Goal: Register for event/course

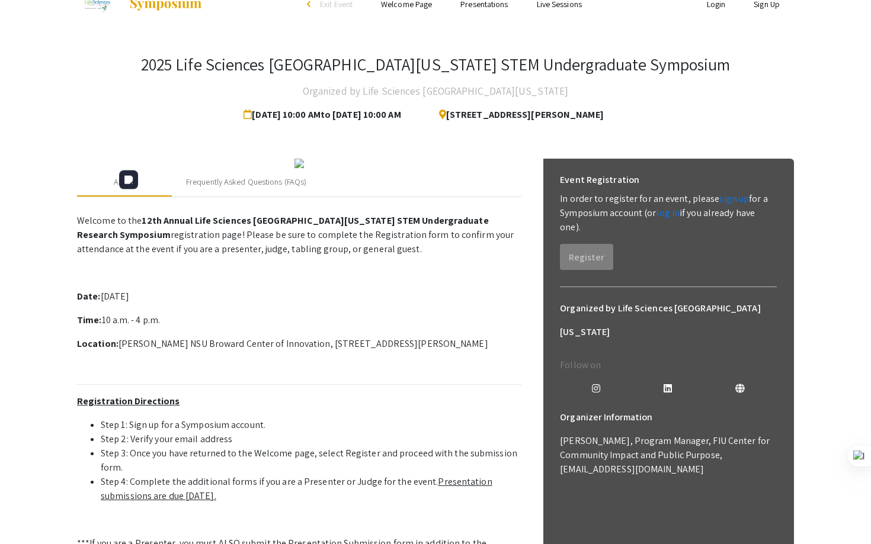
scroll to position [20, 0]
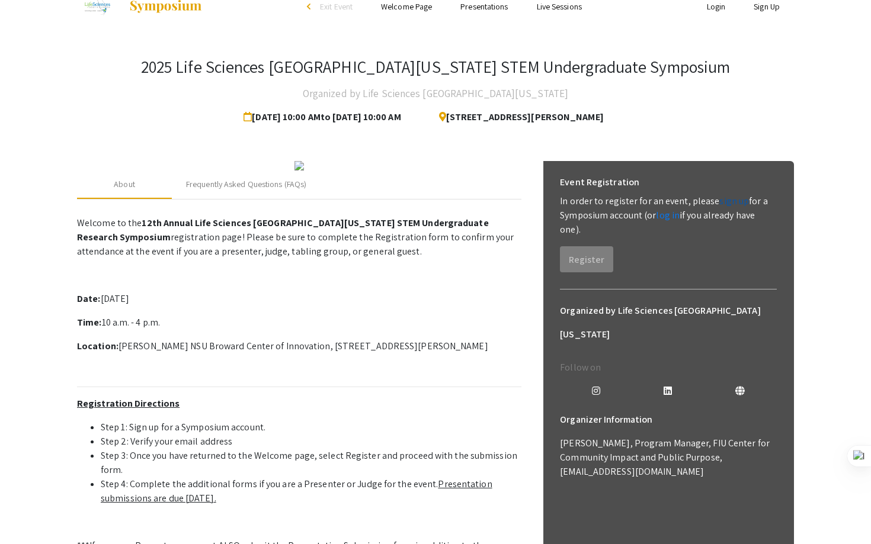
click at [731, 199] on link "sign up" at bounding box center [734, 201] width 30 height 12
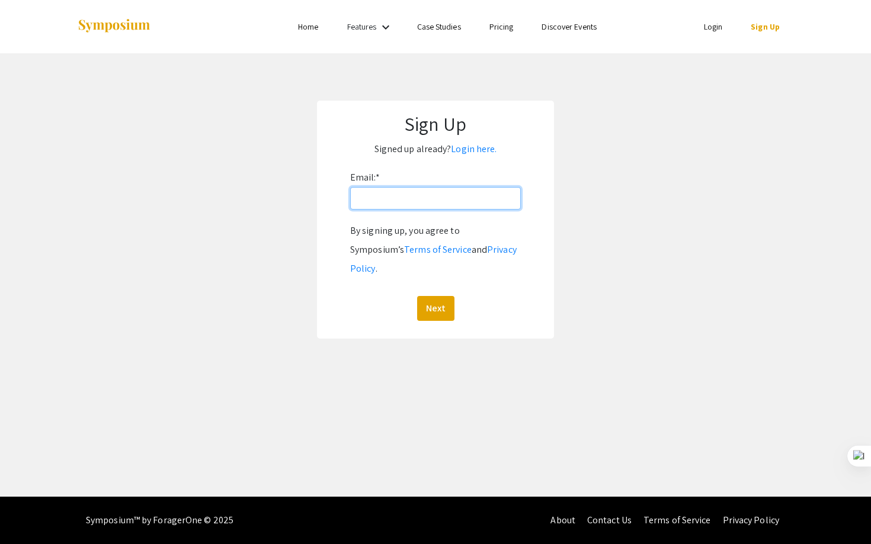
click at [455, 191] on input "Email: *" at bounding box center [435, 198] width 171 height 23
type input "chirlasravika@gmail.com"
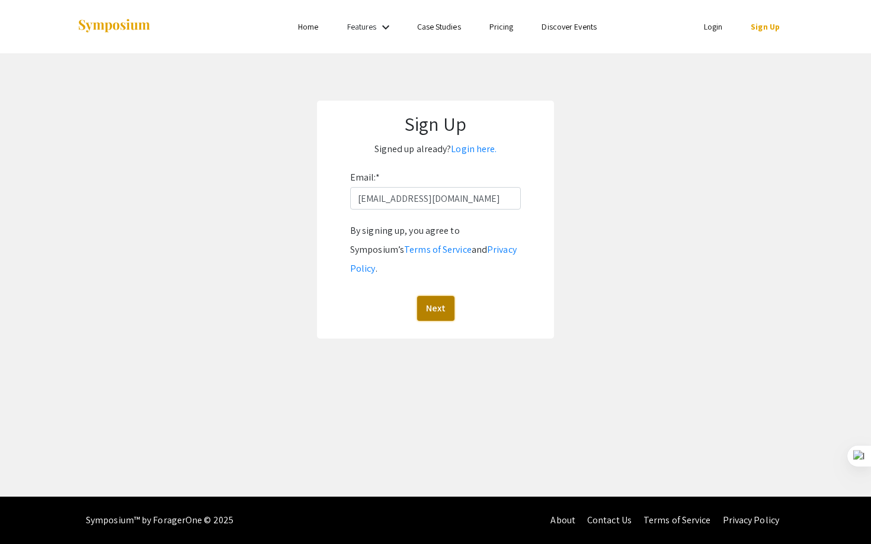
click at [445, 296] on button "Next" at bounding box center [435, 308] width 37 height 25
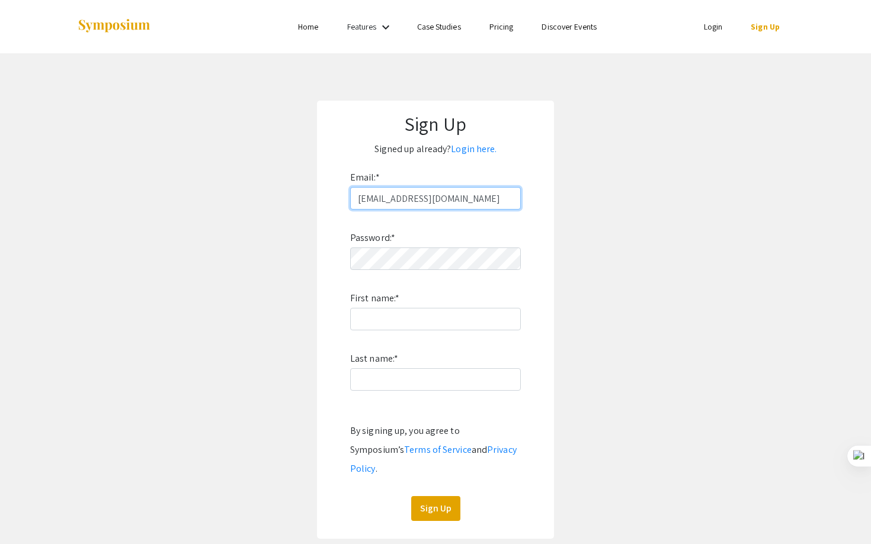
drag, startPoint x: 469, startPoint y: 194, endPoint x: 347, endPoint y: 191, distance: 122.6
click at [347, 194] on form "Email: * chirlasravika@gmail.com Password: * First name: * Last name: * By sign…" at bounding box center [435, 344] width 213 height 353
type input "sc3690@mynsu.nova.edu"
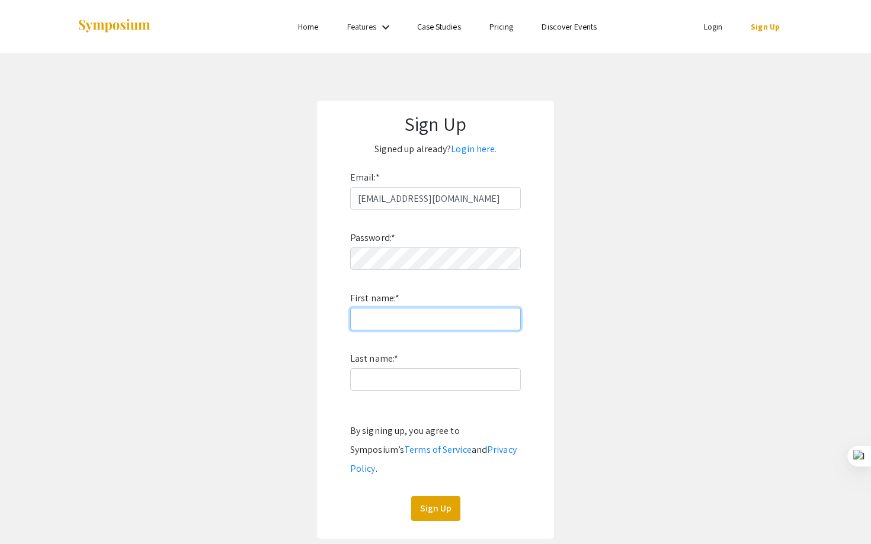
click at [420, 323] on input "First name: *" at bounding box center [435, 319] width 171 height 23
type input "Sravika"
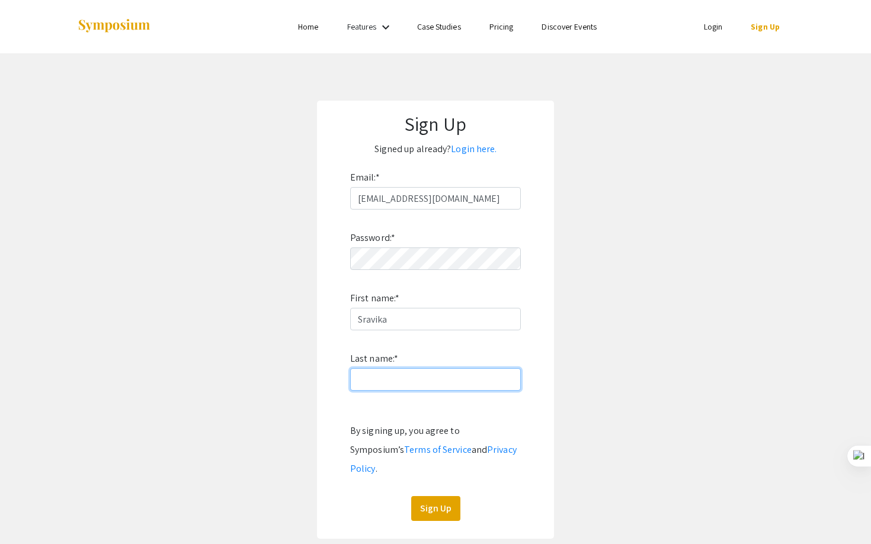
click at [434, 379] on input "Last name: *" at bounding box center [435, 379] width 171 height 23
type input "Chirla"
click at [439, 477] on div "Password: * First name: * Sravika Last name: * Chirla By signing up, you agree …" at bounding box center [435, 366] width 171 height 312
click at [436, 496] on button "Sign Up" at bounding box center [435, 508] width 49 height 25
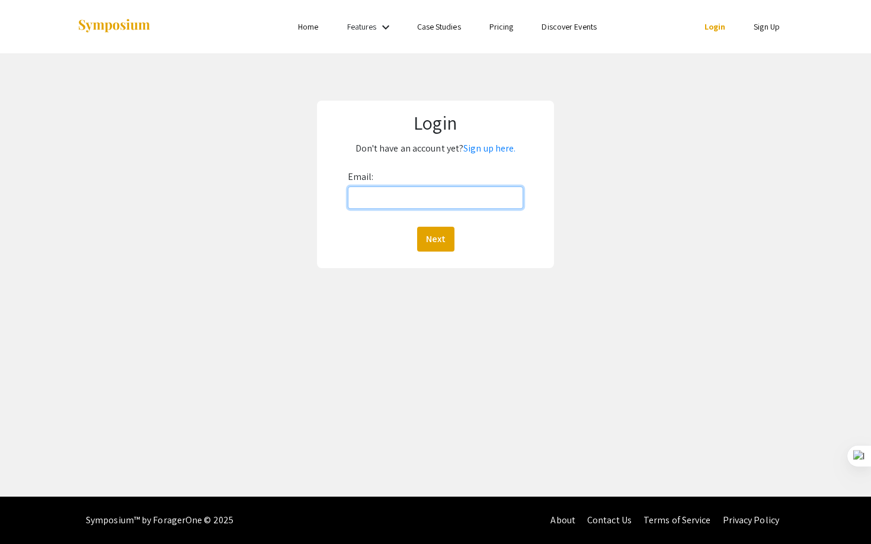
click at [463, 195] on input "Email:" at bounding box center [436, 198] width 176 height 23
type input "[EMAIL_ADDRESS][DOMAIN_NAME]"
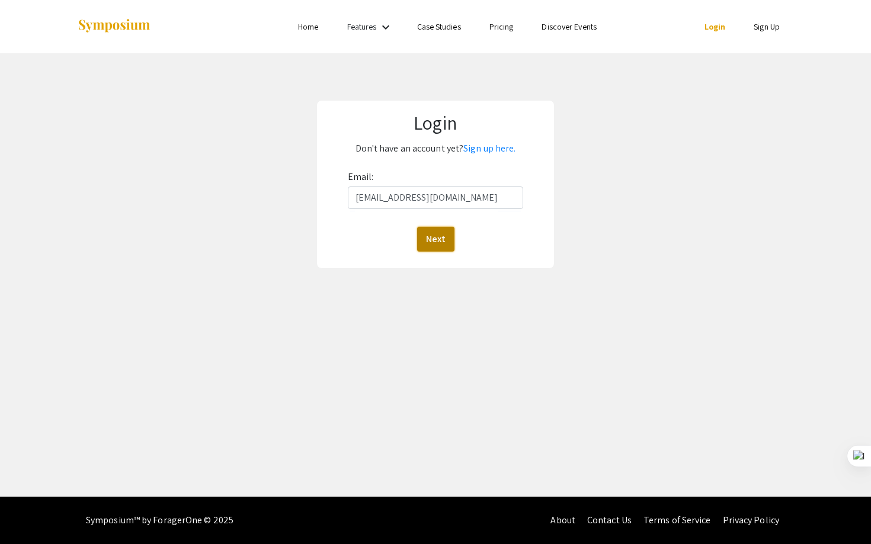
click at [431, 236] on button "Next" at bounding box center [435, 239] width 37 height 25
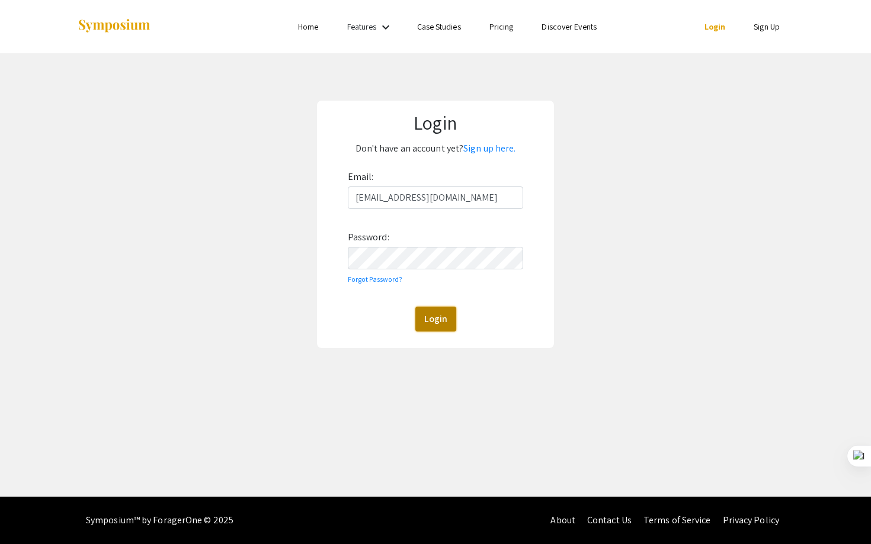
click at [430, 317] on button "Login" at bounding box center [435, 319] width 41 height 25
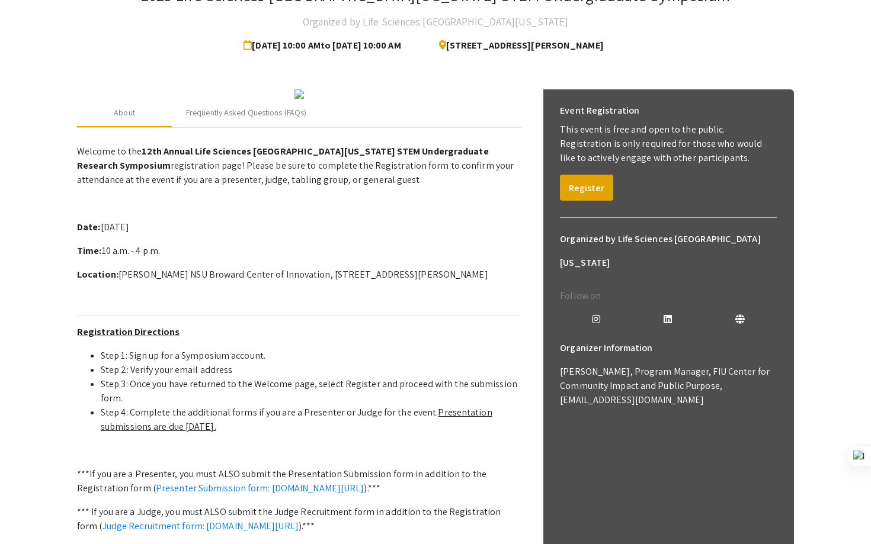
scroll to position [93, 0]
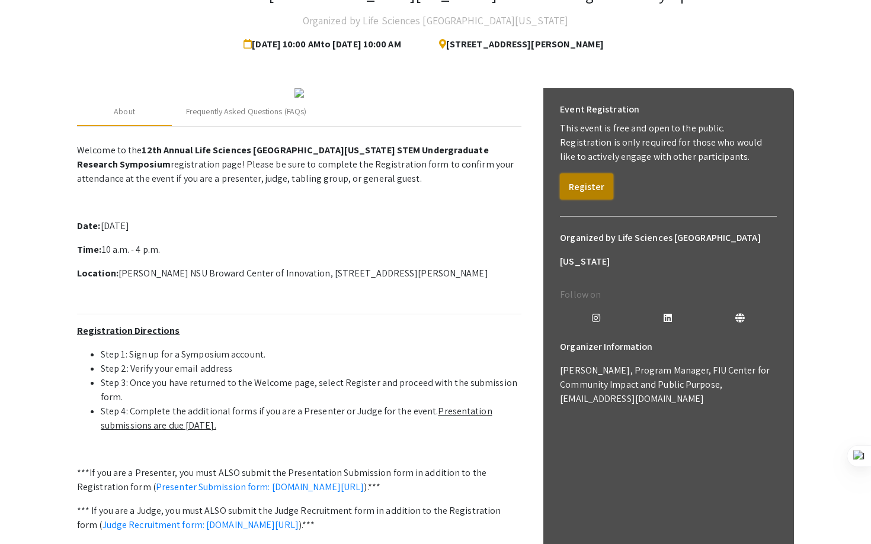
click at [607, 177] on button "Register" at bounding box center [586, 187] width 53 height 26
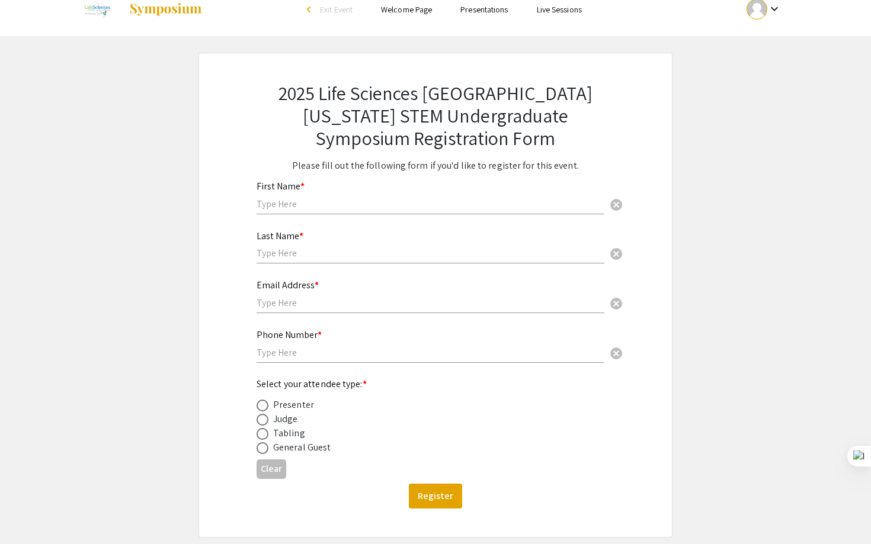
scroll to position [14, 0]
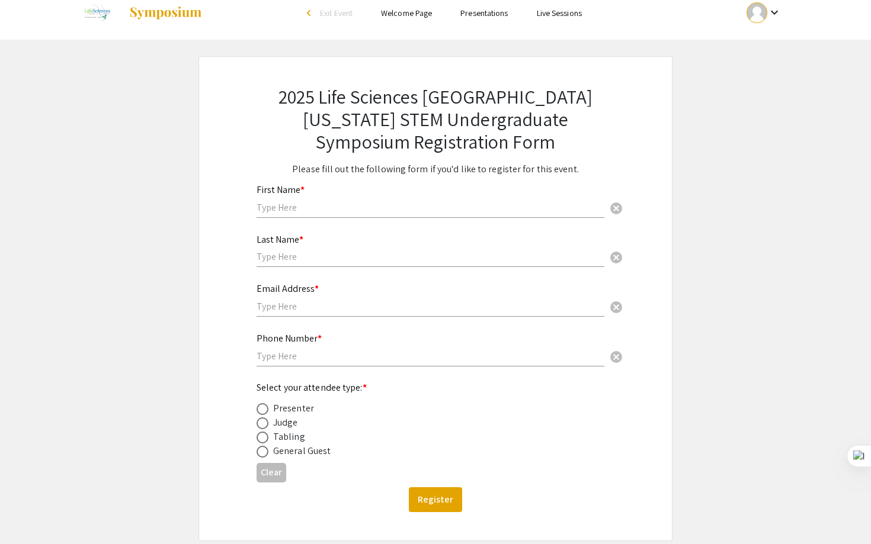
click at [485, 206] on input "text" at bounding box center [430, 207] width 348 height 12
type input "R"
type input "Sravika"
click at [488, 252] on input "text" at bounding box center [430, 257] width 348 height 12
type input "Chirla"
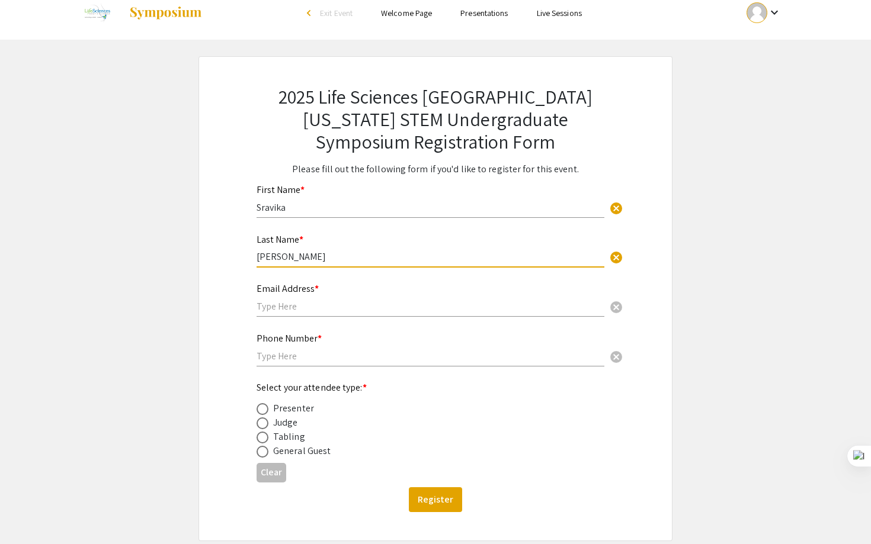
click at [474, 307] on input "text" at bounding box center [430, 306] width 348 height 12
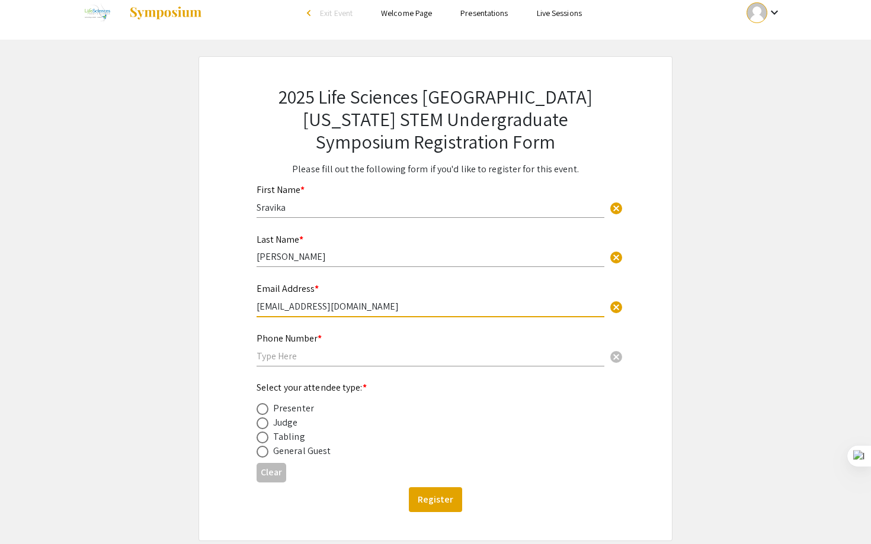
type input "sc3690@mynsu.nova.edu"
click at [459, 344] on div "Phone Number * cancel" at bounding box center [430, 344] width 348 height 45
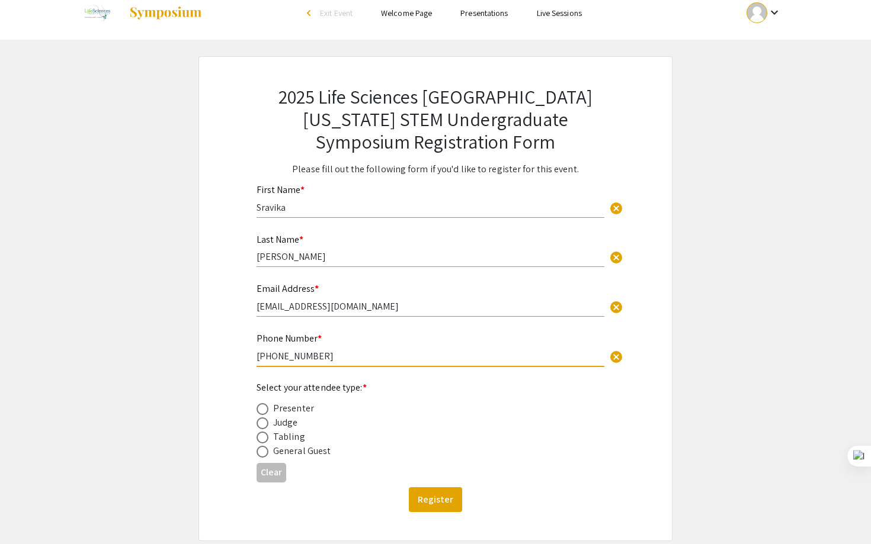
type input "248-854-4470"
click at [285, 415] on div "Presenter" at bounding box center [293, 409] width 41 height 14
click at [267, 413] on span at bounding box center [262, 409] width 12 height 12
click at [267, 413] on input "radio" at bounding box center [262, 409] width 12 height 12
radio input "true"
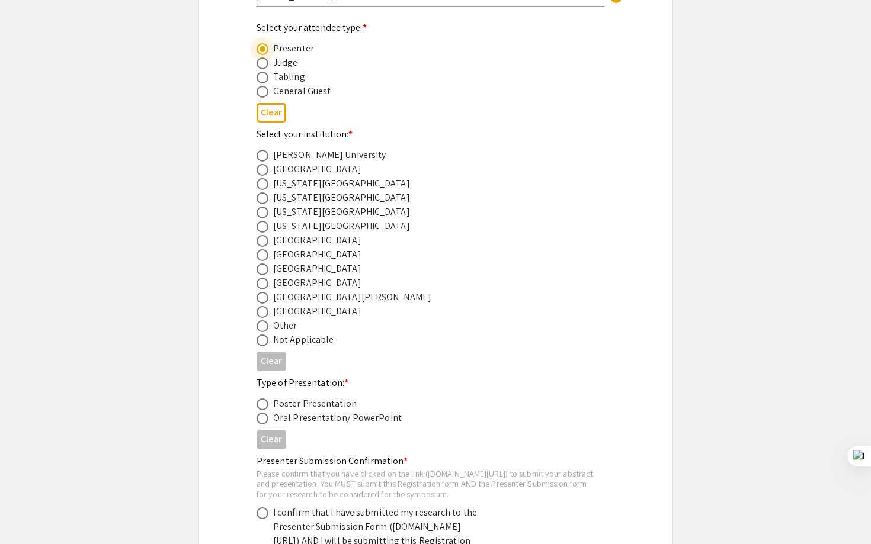
scroll to position [374, 0]
click at [309, 270] on div "[GEOGRAPHIC_DATA]" at bounding box center [317, 268] width 88 height 14
click at [263, 271] on span at bounding box center [262, 269] width 12 height 12
click at [263, 271] on input "radio" at bounding box center [262, 269] width 12 height 12
radio input "true"
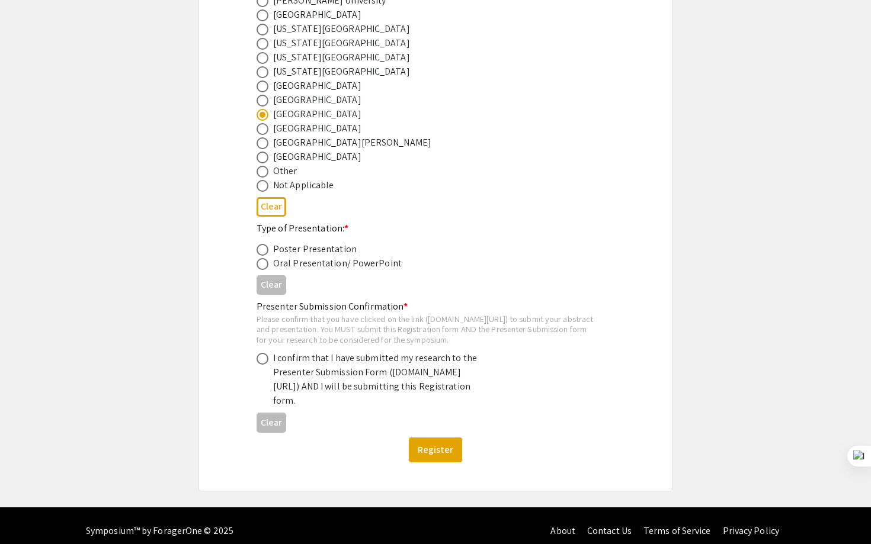
scroll to position [531, 0]
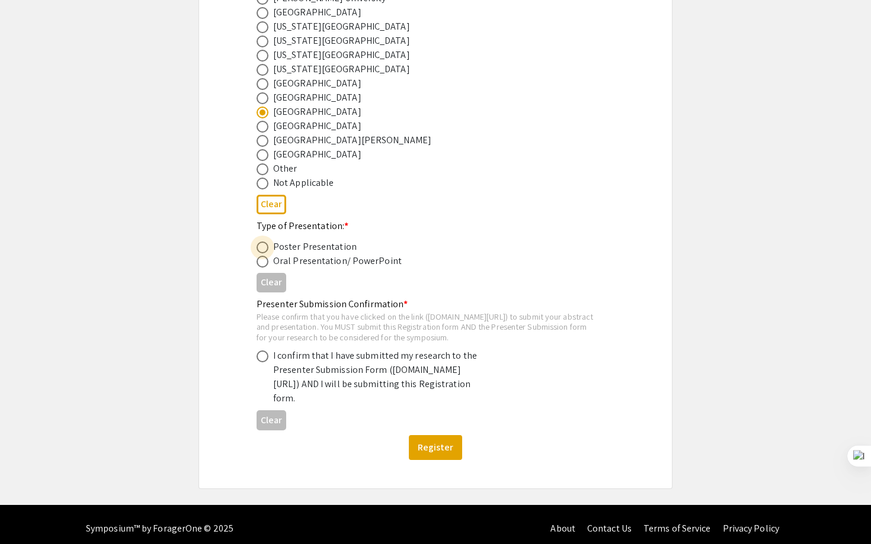
click at [263, 248] on span at bounding box center [262, 248] width 12 height 12
click at [263, 248] on input "radio" at bounding box center [262, 248] width 12 height 12
radio input "true"
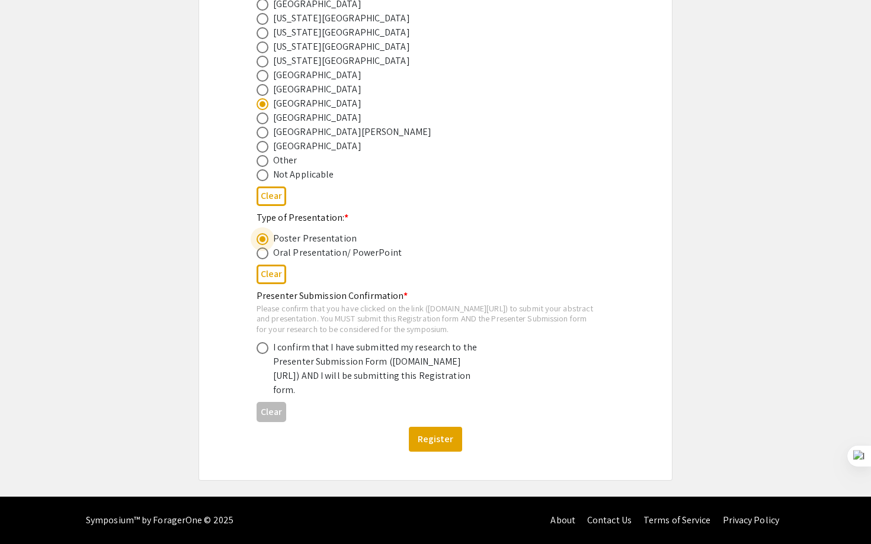
scroll to position [566, 0]
drag, startPoint x: 259, startPoint y: 294, endPoint x: 476, endPoint y: 297, distance: 216.8
click at [476, 303] on div "Please confirm that you have clicked on the link (symposium.foragerone.com/lssf…" at bounding box center [425, 318] width 339 height 31
copy div "symposium.foragerone.com/lssfsymposium2025/submission"
click at [615, 171] on div "2025 Life Sciences South Florida STEM Undergraduate Symposium Registration Form…" at bounding box center [435, 5] width 415 height 949
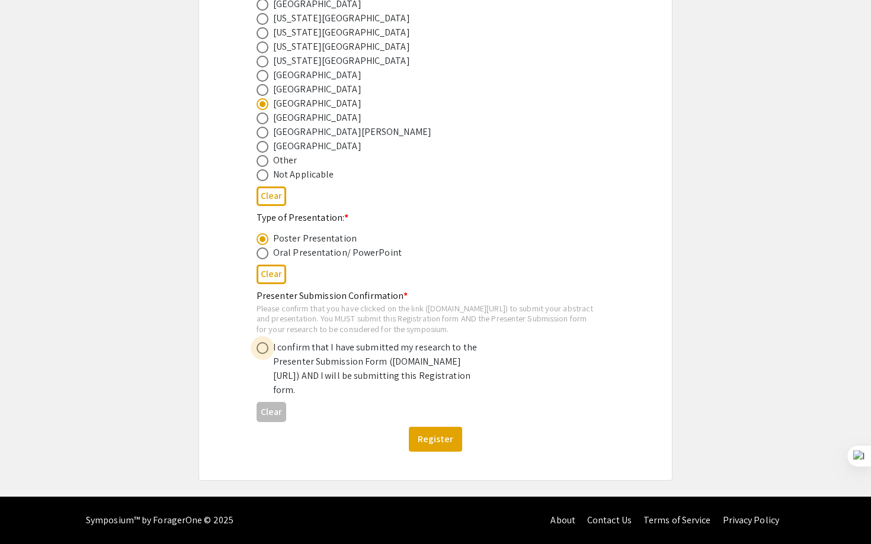
click at [263, 342] on span at bounding box center [262, 348] width 12 height 12
click at [263, 342] on input "radio" at bounding box center [262, 348] width 12 height 12
radio input "true"
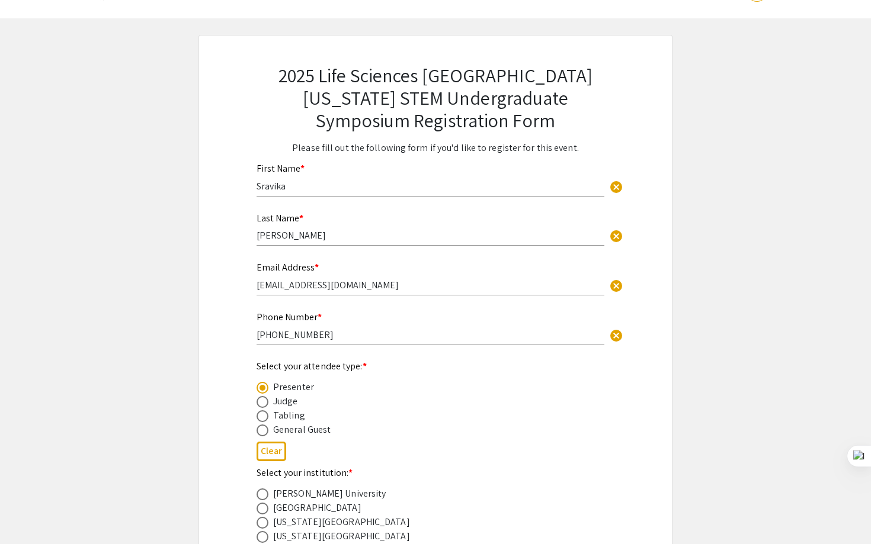
scroll to position [0, 0]
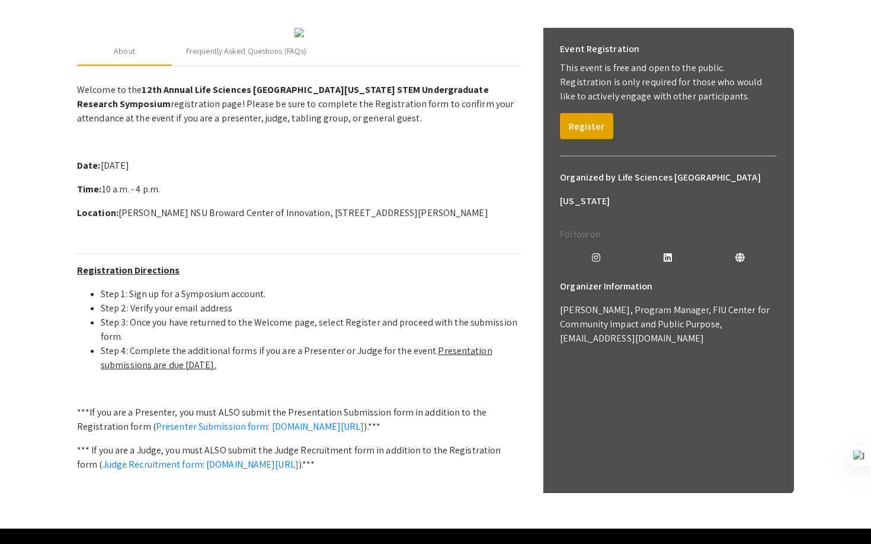
scroll to position [162, 0]
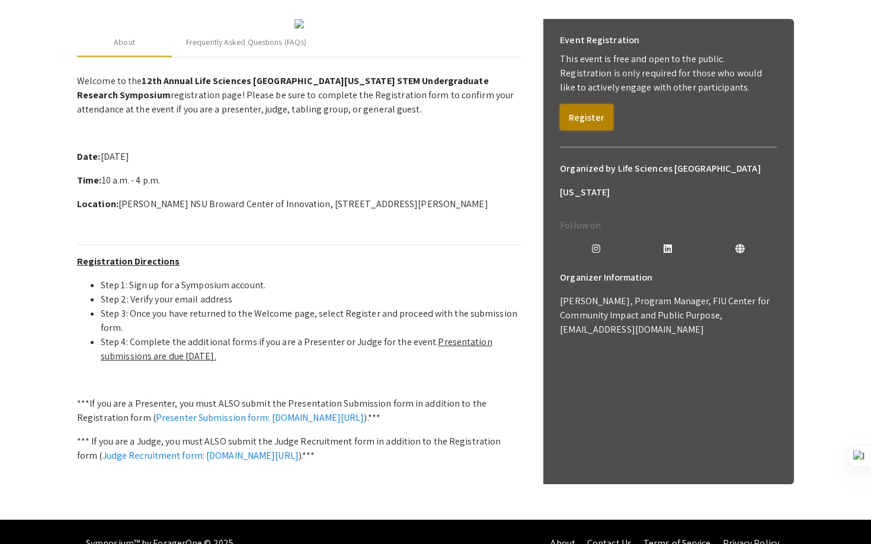
click at [590, 109] on button "Register" at bounding box center [586, 117] width 53 height 26
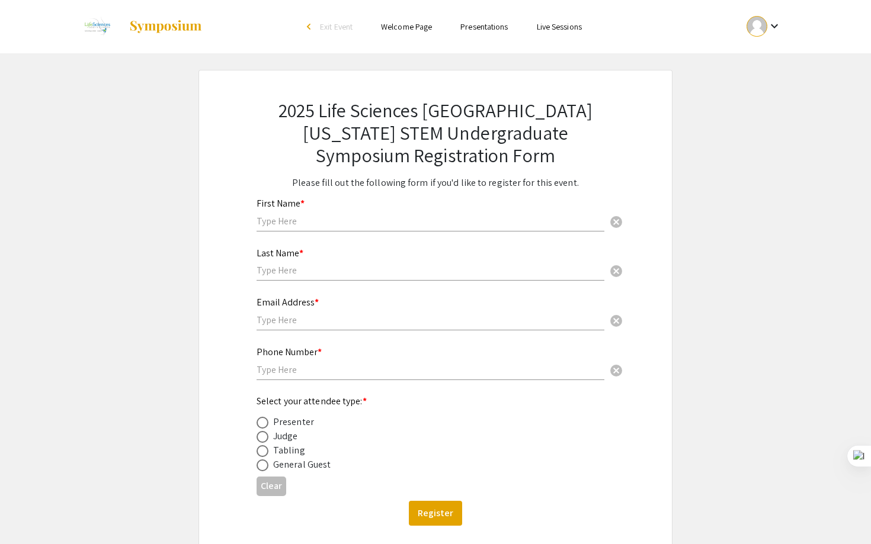
scroll to position [76, 0]
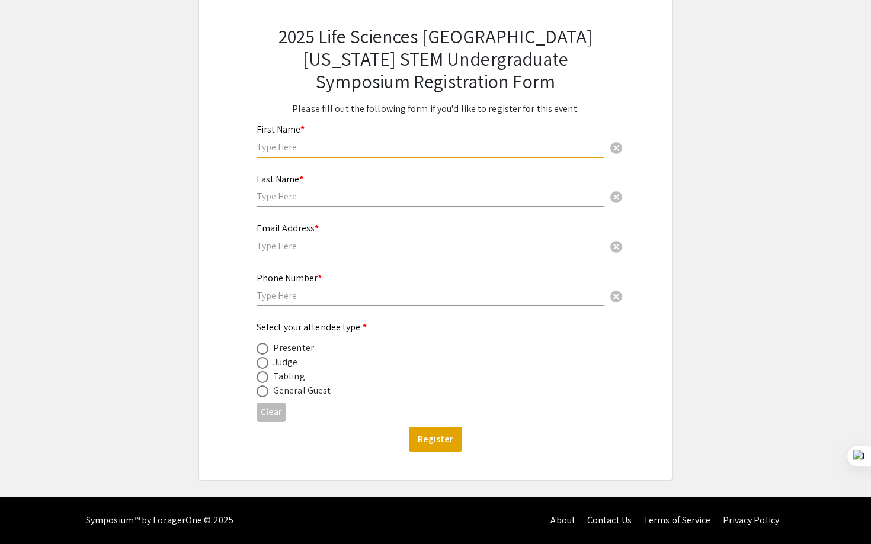
click at [461, 141] on input "text" at bounding box center [430, 147] width 348 height 12
type input "Sravika"
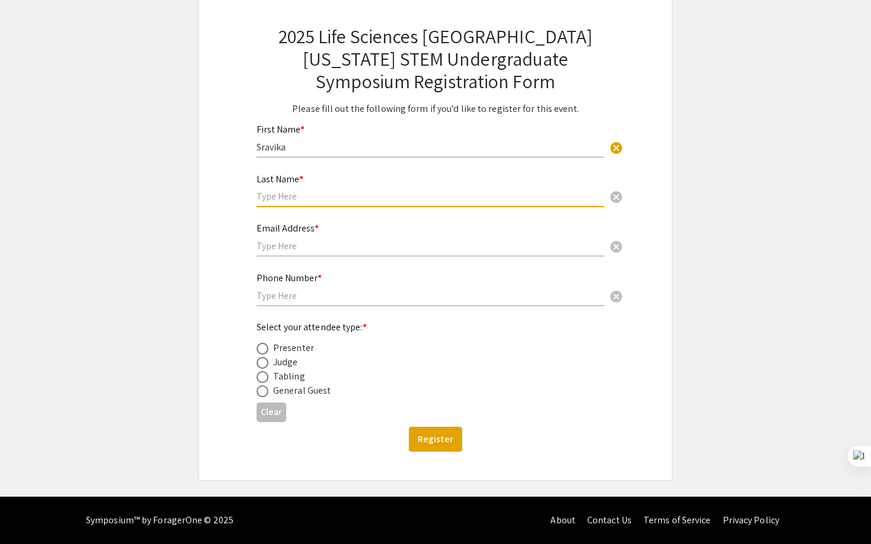
click at [387, 201] on input "text" at bounding box center [430, 196] width 348 height 12
type input "Chirla"
click at [370, 247] on input "text" at bounding box center [430, 246] width 348 height 12
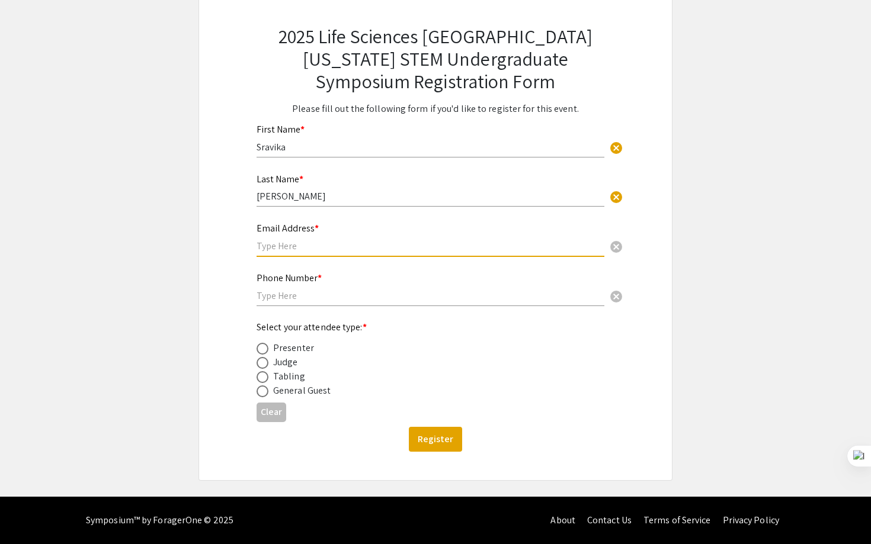
type input "sc3690@mynsu.nova.edu"
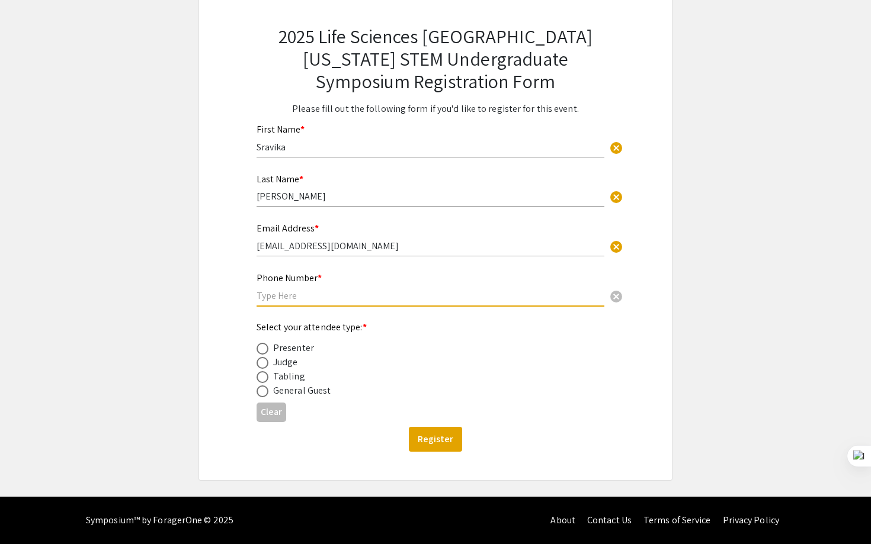
click at [364, 291] on input "text" at bounding box center [430, 296] width 348 height 12
type input "248-854-4470"
click at [307, 349] on div "Presenter" at bounding box center [293, 348] width 41 height 14
click at [292, 346] on div "Presenter" at bounding box center [293, 348] width 41 height 14
click at [265, 345] on span at bounding box center [262, 349] width 12 height 12
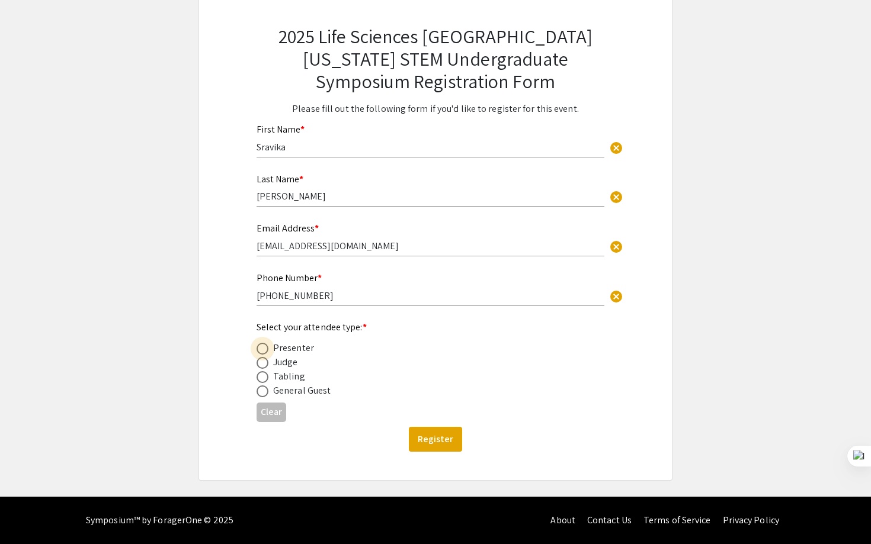
click at [265, 345] on input "radio" at bounding box center [262, 349] width 12 height 12
radio input "true"
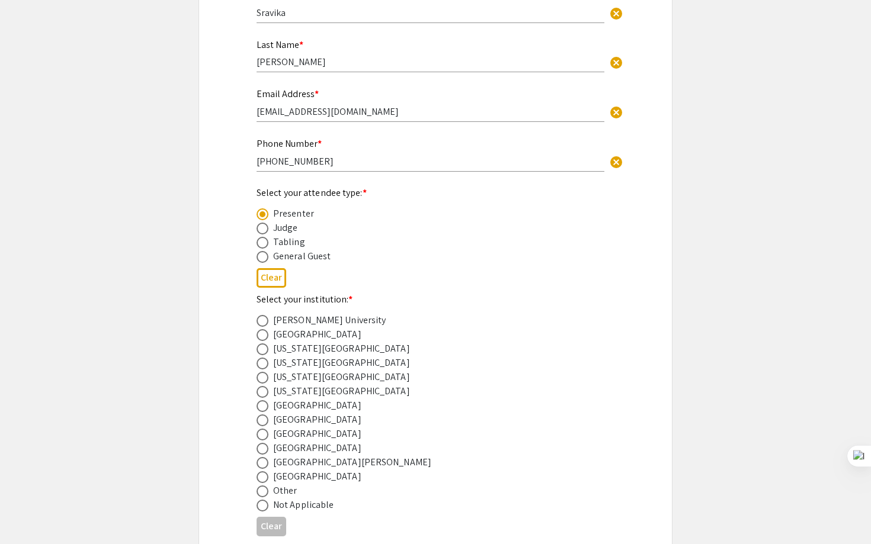
scroll to position [335, 0]
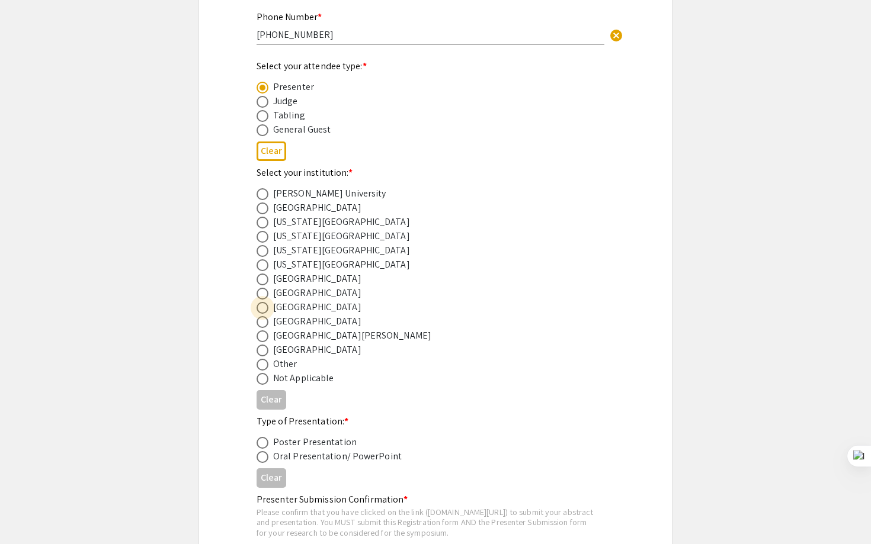
click at [265, 309] on span at bounding box center [262, 308] width 12 height 12
click at [265, 309] on input "radio" at bounding box center [262, 308] width 12 height 12
radio input "true"
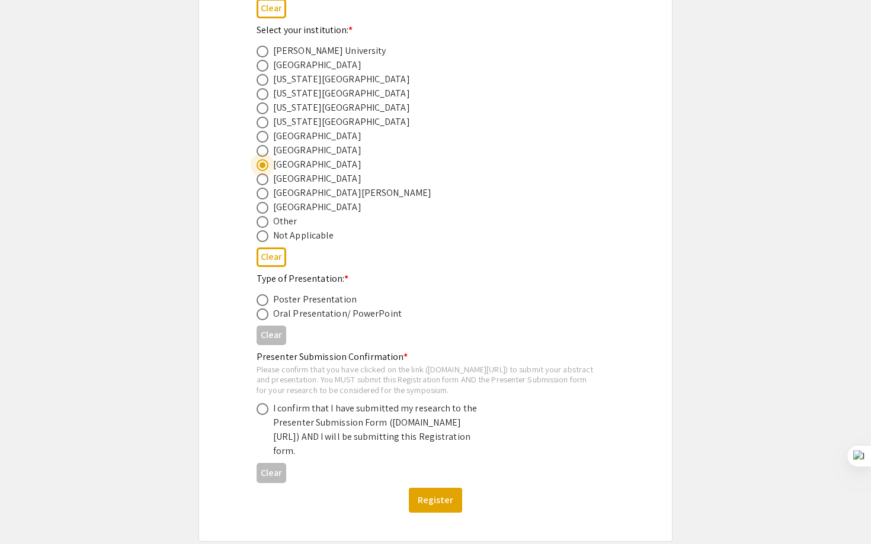
click at [261, 301] on span at bounding box center [262, 300] width 12 height 12
click at [261, 301] on input "radio" at bounding box center [262, 300] width 12 height 12
radio input "true"
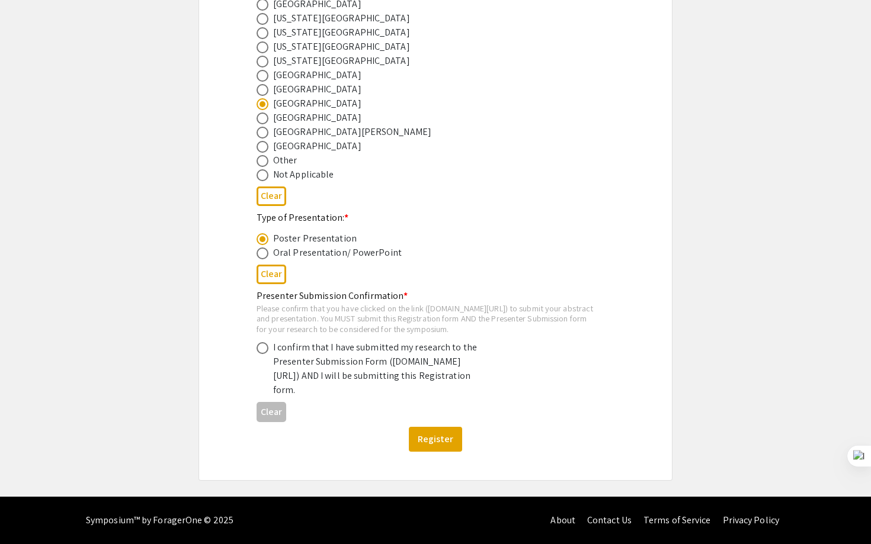
scroll to position [566, 0]
click at [263, 342] on span at bounding box center [262, 348] width 12 height 12
click at [263, 342] on input "radio" at bounding box center [262, 348] width 12 height 12
radio input "true"
click at [430, 444] on button "Register" at bounding box center [435, 439] width 53 height 25
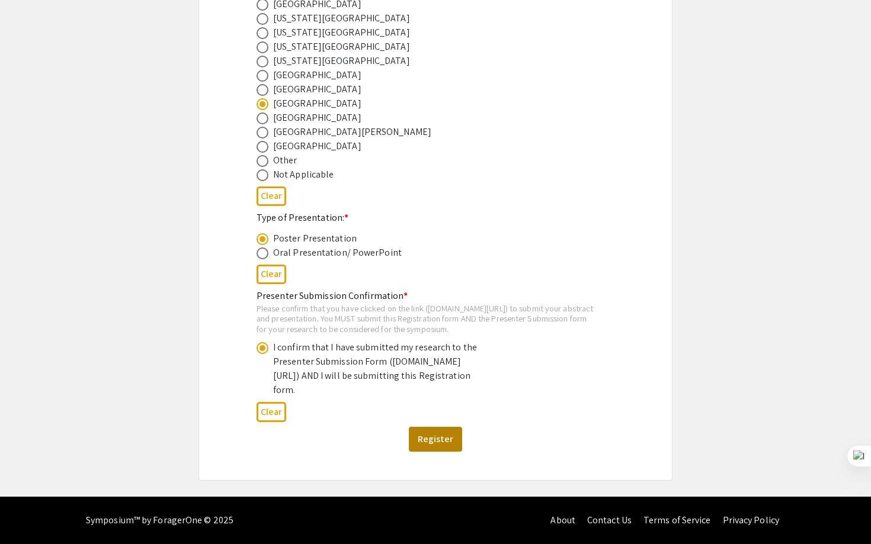
scroll to position [0, 0]
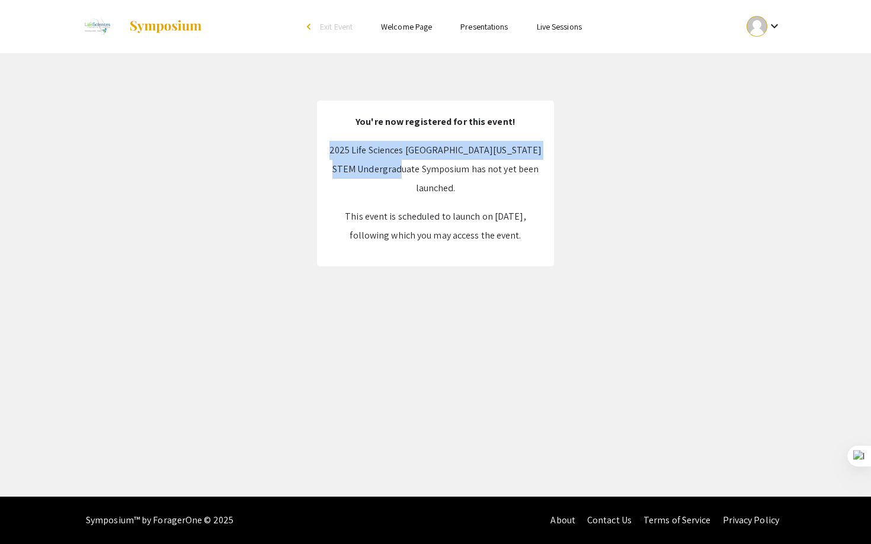
drag, startPoint x: 359, startPoint y: 151, endPoint x: 456, endPoint y: 174, distance: 99.7
click at [456, 174] on p "2025 Life Sciences South Florida STEM Undergraduate Symposium has not yet been …" at bounding box center [435, 169] width 213 height 57
copy p "2025 Life Sciences [GEOGRAPHIC_DATA][US_STATE] STEM Undergraduate Symposium"
